Goal: Navigation & Orientation: Find specific page/section

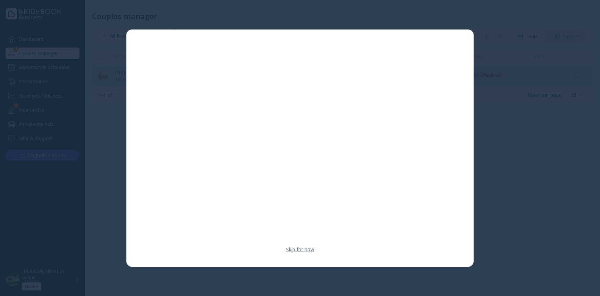
click at [308, 251] on link "Skip for now" at bounding box center [300, 249] width 28 height 7
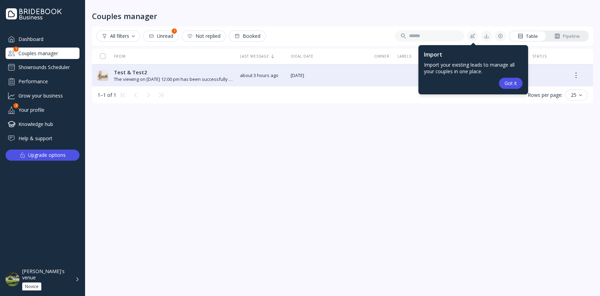
click at [561, 36] on div "Pipeline" at bounding box center [567, 36] width 25 height 7
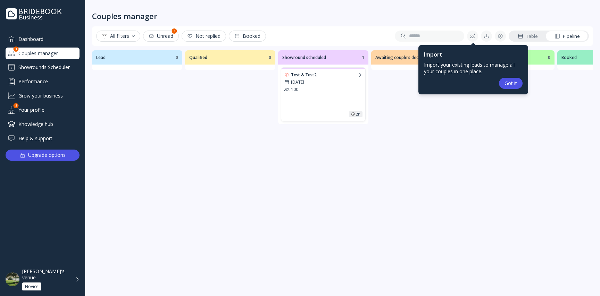
click at [520, 83] on button "Got it" at bounding box center [511, 83] width 24 height 11
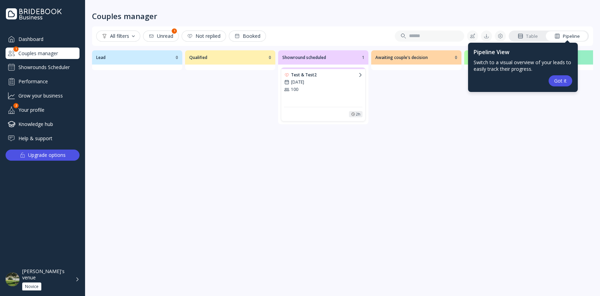
click at [43, 117] on div "Dashboard Couples manager 1 Showrounds Scheduler Performance Grow your business…" at bounding box center [43, 88] width 74 height 111
click at [563, 83] on div "Got it" at bounding box center [560, 81] width 13 height 6
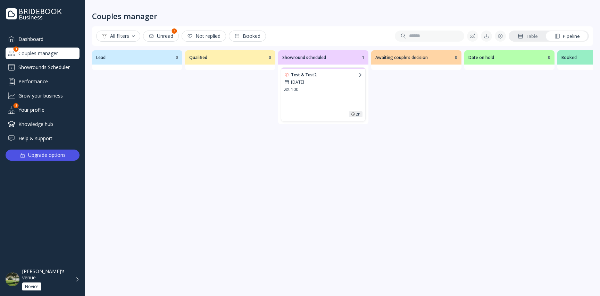
click at [562, 35] on div "Pipeline" at bounding box center [567, 36] width 25 height 7
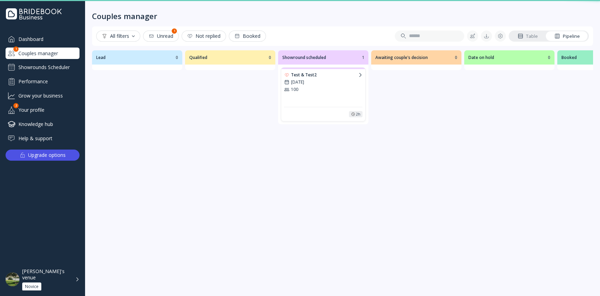
click at [518, 40] on link "Table" at bounding box center [528, 36] width 37 height 10
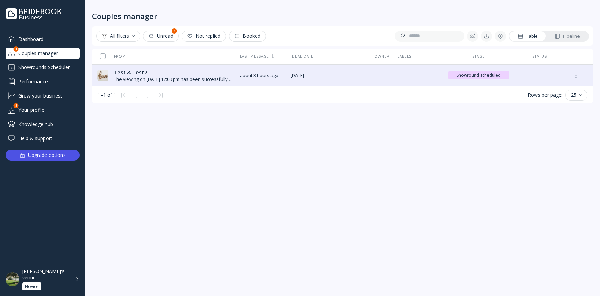
click at [561, 39] on link "Pipeline" at bounding box center [567, 36] width 42 height 10
